Goal: Information Seeking & Learning: Find specific fact

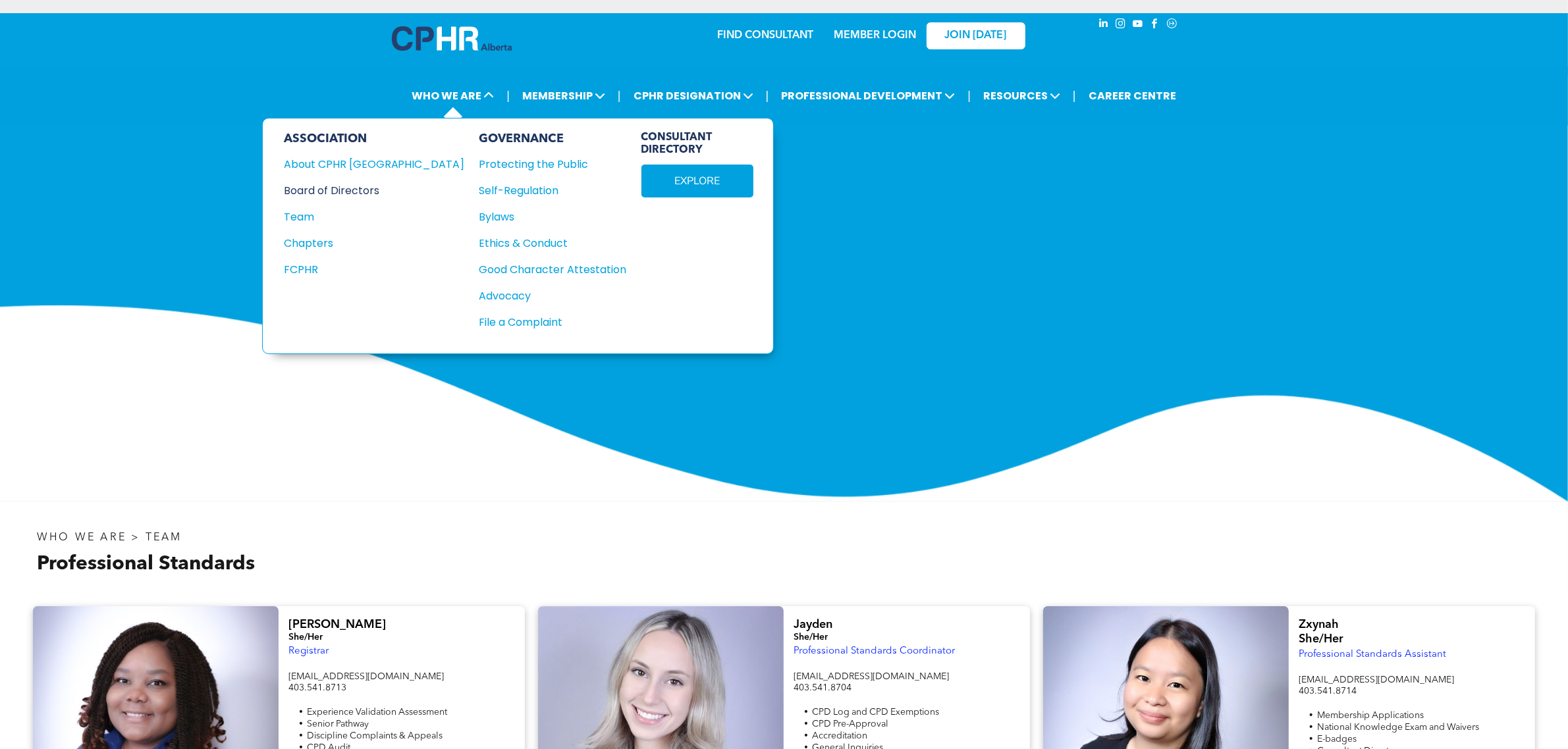
click at [343, 185] on div "Board of Directors" at bounding box center [365, 190] width 163 height 16
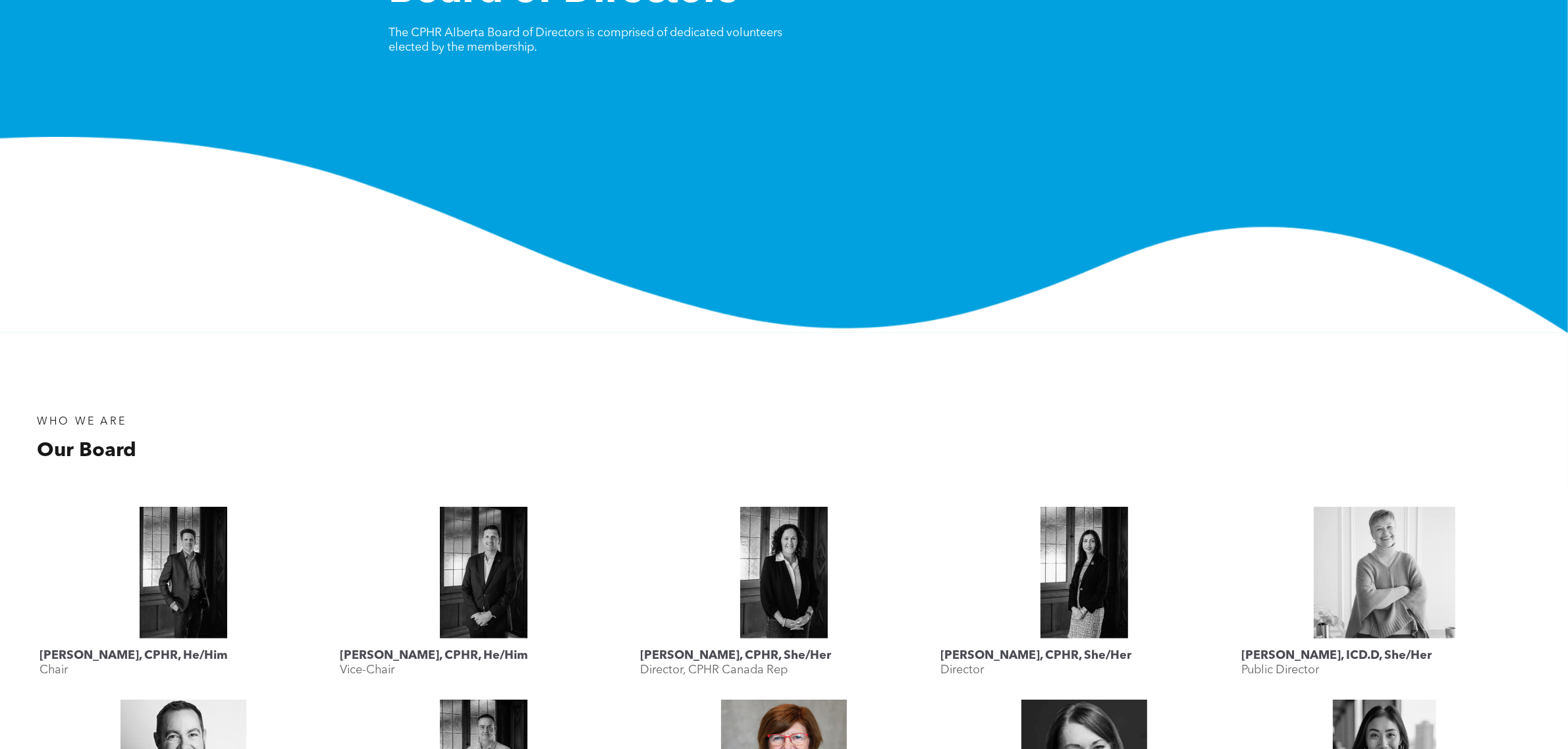
scroll to position [411, 0]
